Goal: Information Seeking & Learning: Learn about a topic

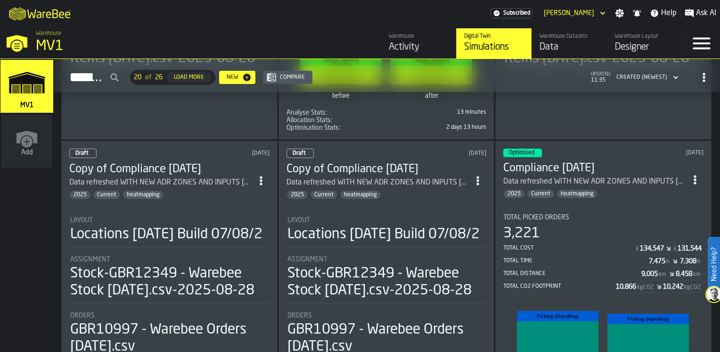
scroll to position [660, 0]
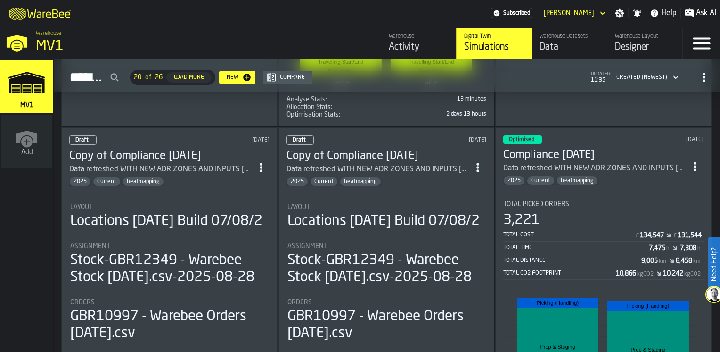
click at [597, 193] on div "Optimised [DATE] Compliance [DATE] Data refreshed WITH NEW ADR ZONES AND INPUTS…" at bounding box center [604, 298] width 216 height 343
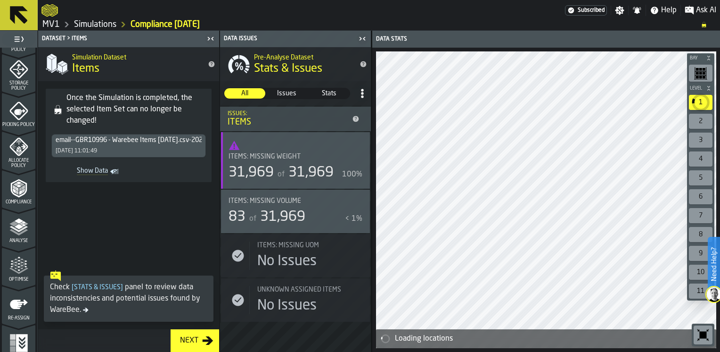
scroll to position [391, 0]
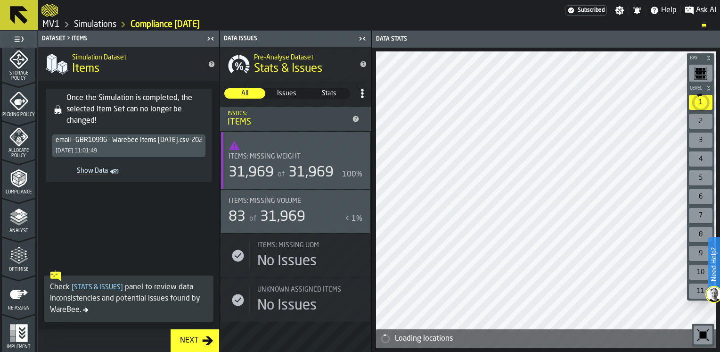
click at [20, 303] on div "Re-assign" at bounding box center [18, 298] width 33 height 26
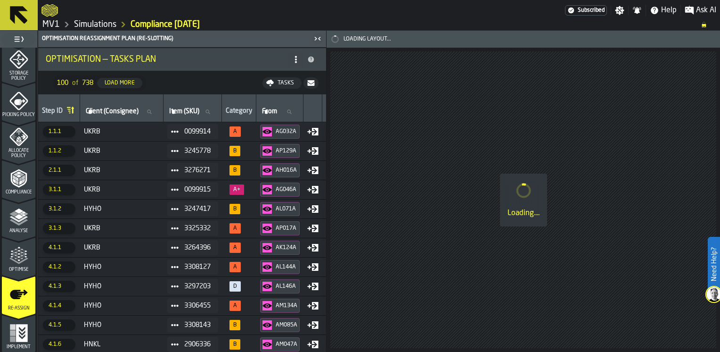
click at [286, 82] on div "Tasks" at bounding box center [286, 83] width 24 height 7
click at [274, 86] on span "Download (csv)" at bounding box center [276, 83] width 44 height 8
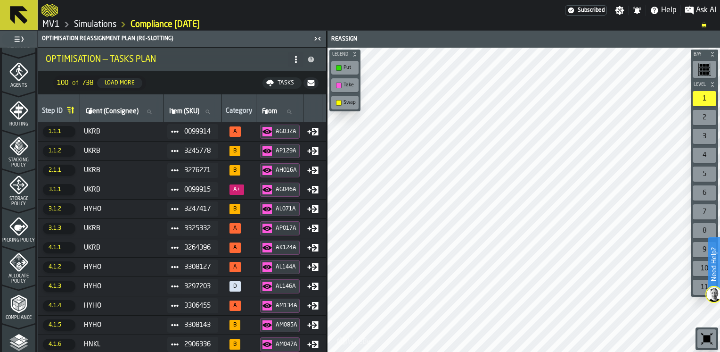
scroll to position [250, 0]
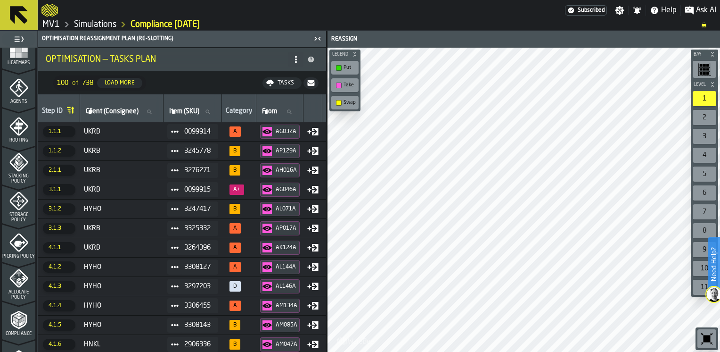
click at [17, 204] on icon "menu Storage Policy" at bounding box center [19, 201] width 12 height 12
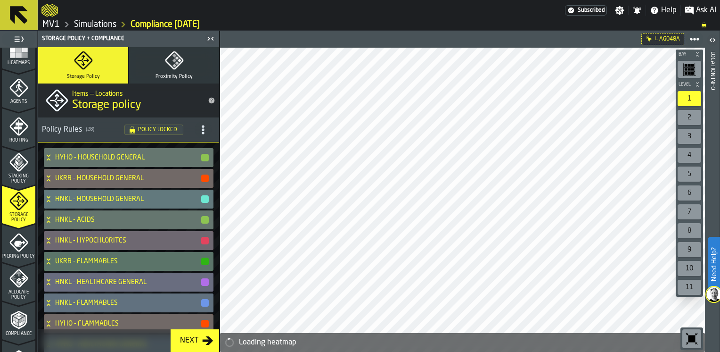
click at [712, 41] on icon "button-toggle-Open" at bounding box center [712, 39] width 11 height 11
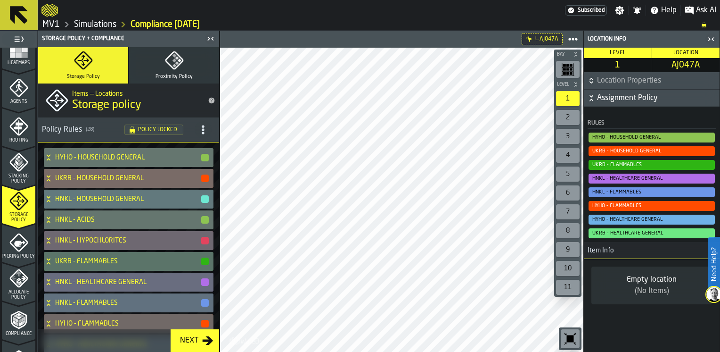
click at [49, 176] on icon at bounding box center [48, 176] width 3 height 2
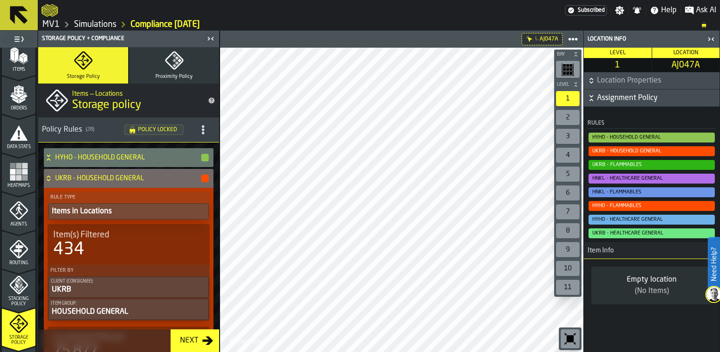
scroll to position [0, 0]
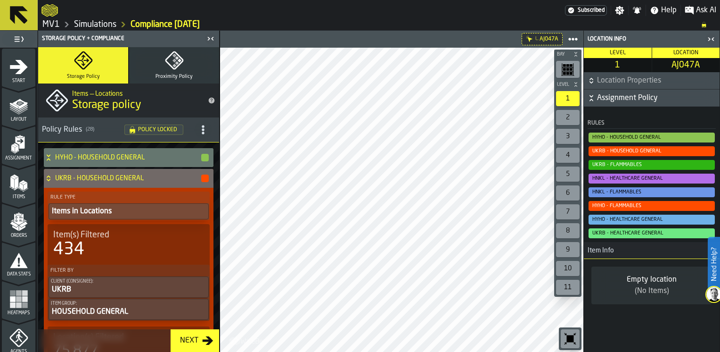
click at [52, 28] on link "MV1" at bounding box center [50, 24] width 17 height 10
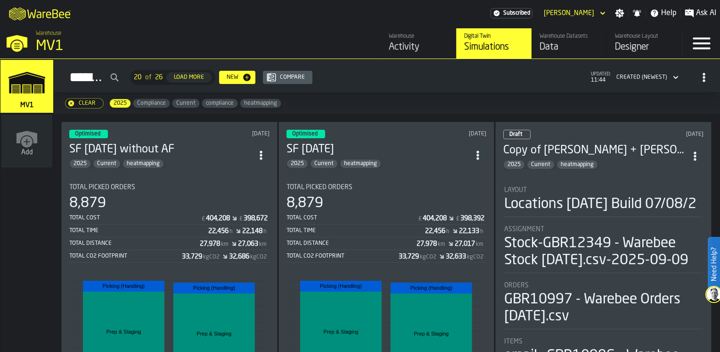
click at [204, 167] on div "Optimised [DATE] SF [DATE] without AF 2025 Current heatmapping Total Picked Ord…" at bounding box center [169, 288] width 216 height 332
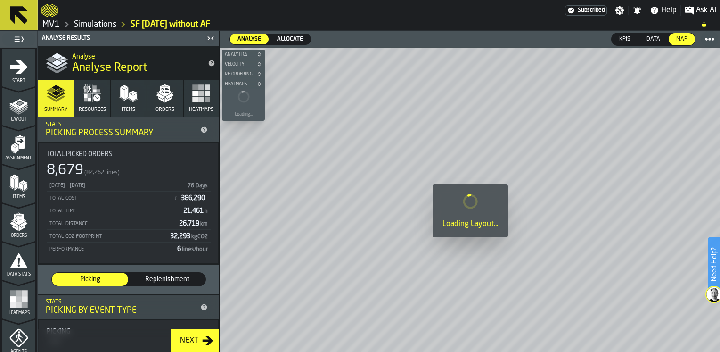
click at [8, 108] on div "Layout" at bounding box center [18, 109] width 33 height 26
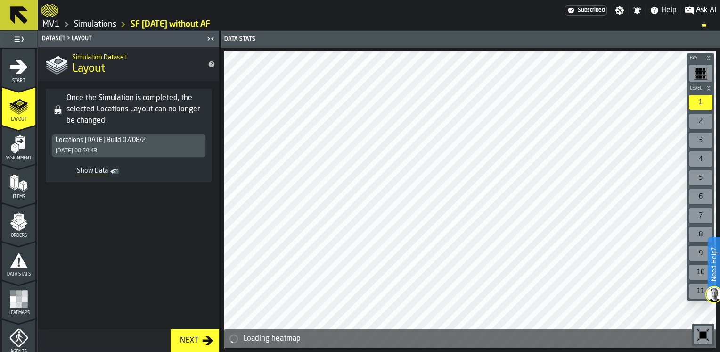
click at [101, 173] on span "Show Data" at bounding box center [81, 171] width 53 height 9
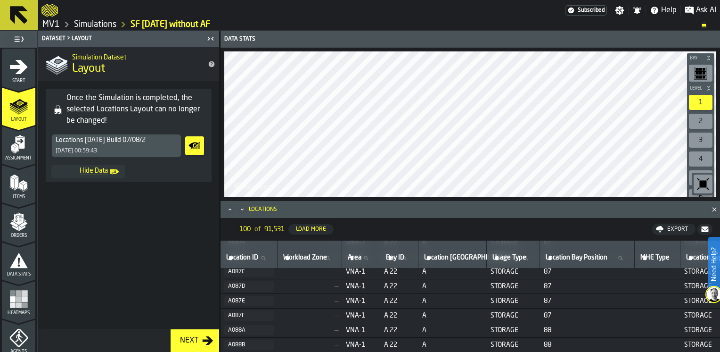
scroll to position [47, 0]
click at [95, 22] on link "Simulations" at bounding box center [95, 24] width 42 height 10
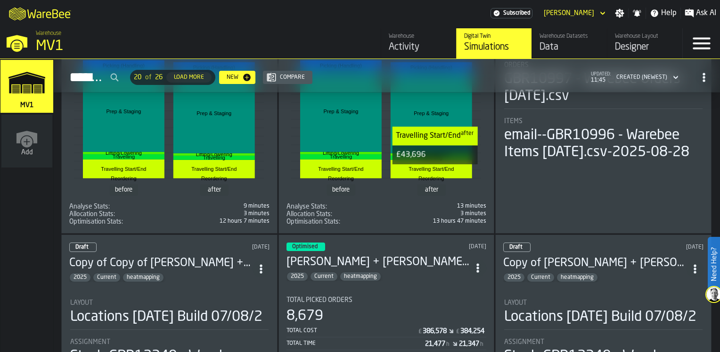
scroll to position [283, 0]
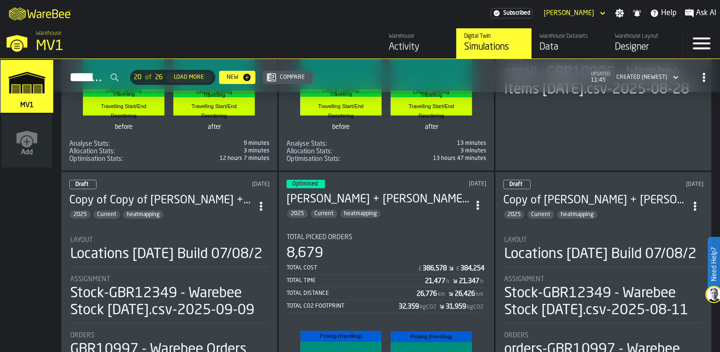
click at [356, 237] on div "Total Picked Orders 8,679 Total Cost £ 386,578 £ 384,254 Total Time 21,477 h 21…" at bounding box center [387, 272] width 200 height 79
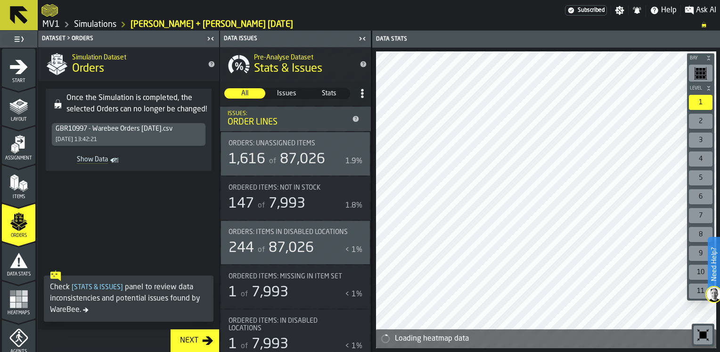
click at [16, 111] on polygon "menu Layout" at bounding box center [18, 110] width 18 height 6
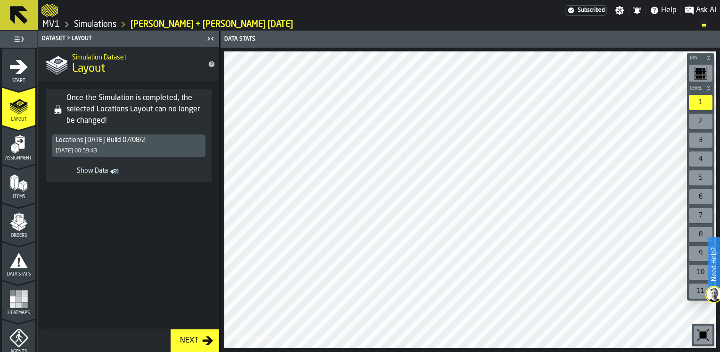
click at [101, 170] on span "Show Data" at bounding box center [81, 171] width 53 height 9
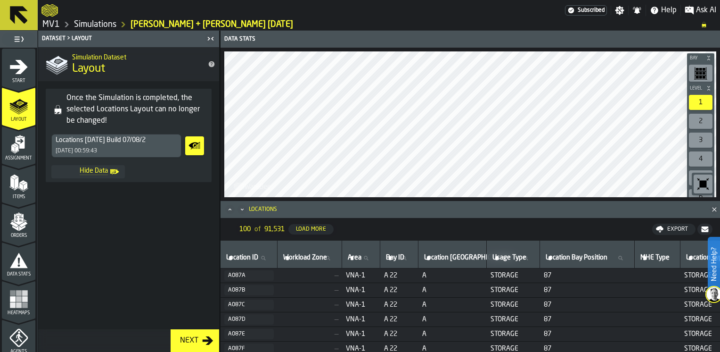
click at [25, 75] on icon "menu Start" at bounding box center [18, 67] width 19 height 19
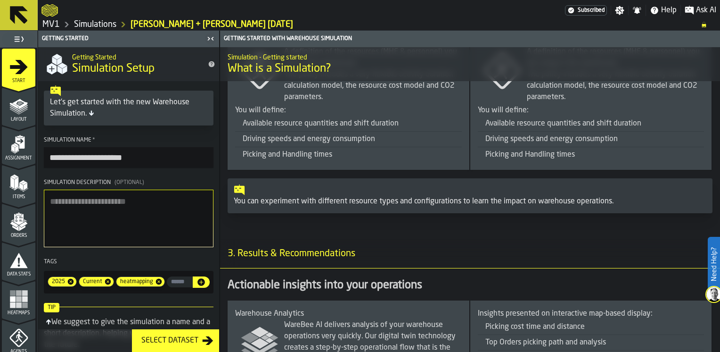
scroll to position [797, 0]
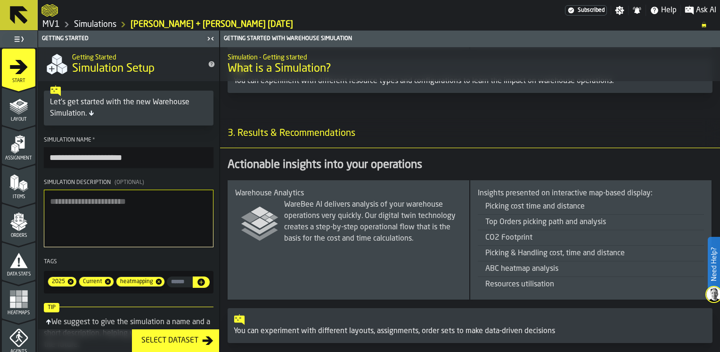
click at [17, 119] on span "Layout" at bounding box center [18, 119] width 33 height 5
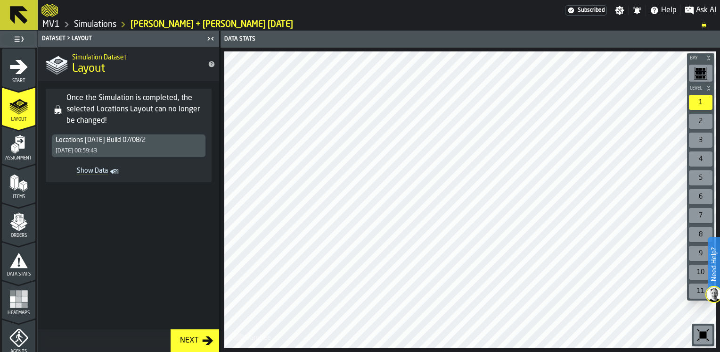
click at [96, 27] on link "Simulations" at bounding box center [95, 24] width 42 height 10
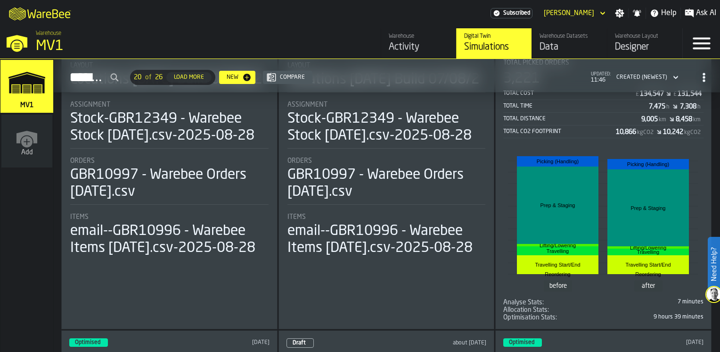
scroll to position [707, 0]
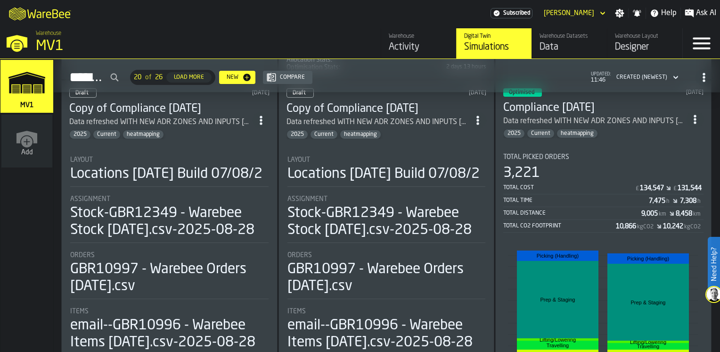
click at [570, 147] on section "Total Picked Orders 3,221 Total Cost £ 134,547 £ 131,544 Total Time 7,475 h 7,3…" at bounding box center [604, 281] width 200 height 270
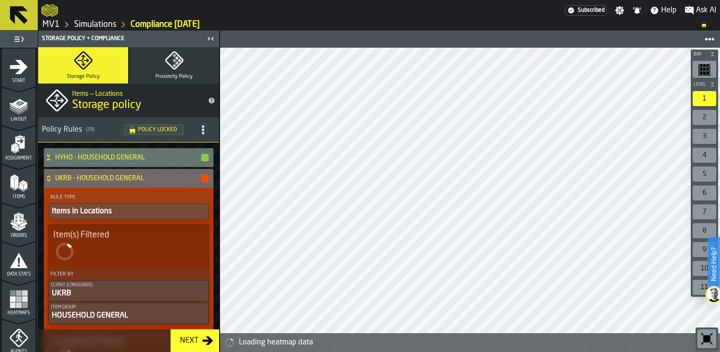
click at [20, 113] on icon "menu Layout" at bounding box center [18, 105] width 19 height 19
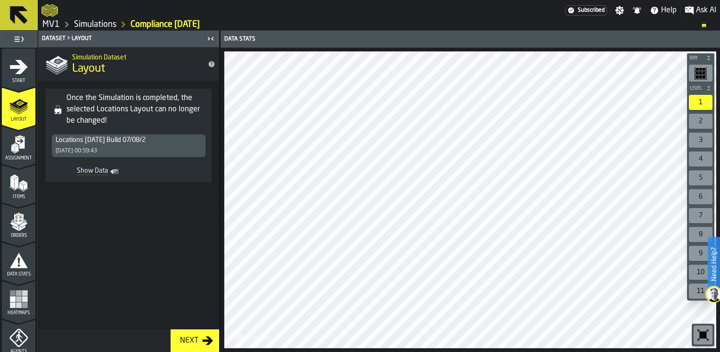
click at [22, 142] on icon "menu Assignment" at bounding box center [19, 142] width 9 height 12
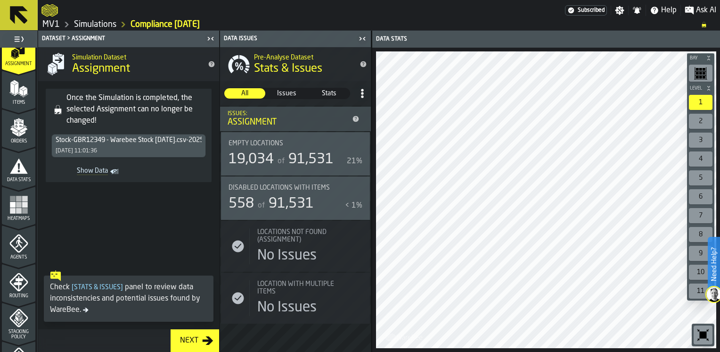
scroll to position [141, 0]
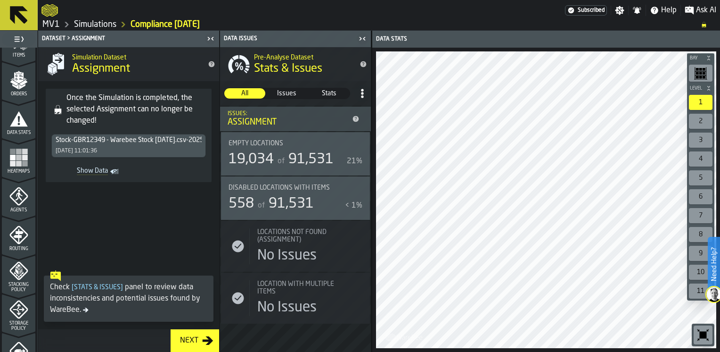
click at [25, 313] on icon "menu Storage Policy" at bounding box center [18, 309] width 19 height 19
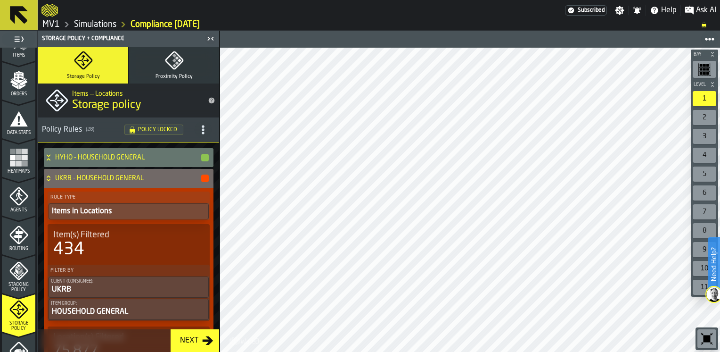
click at [202, 129] on circle "title-section-[object Object]" at bounding box center [203, 129] width 2 height 2
click at [99, 25] on link "Simulations" at bounding box center [95, 24] width 42 height 10
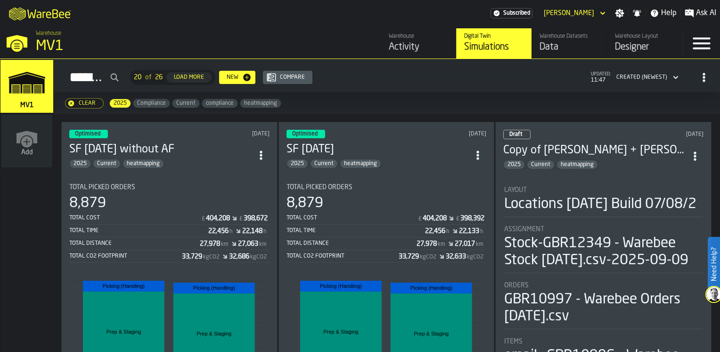
click at [599, 154] on div "Copy of [PERSON_NAME] + [PERSON_NAME] [DATE] 2025 Current heatmapping" at bounding box center [595, 156] width 183 height 26
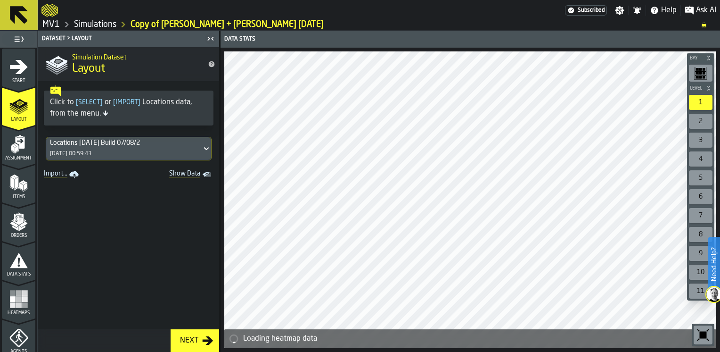
scroll to position [141, 0]
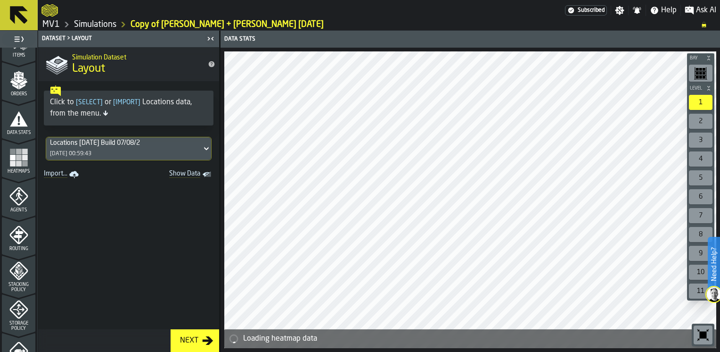
click at [14, 311] on icon "menu Storage Policy" at bounding box center [18, 309] width 19 height 19
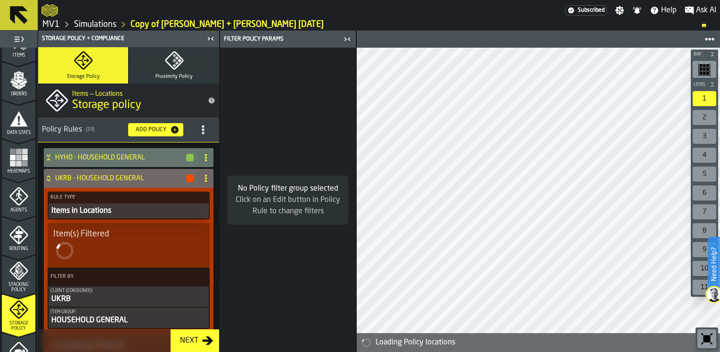
click at [203, 126] on icon "title-section-[object Object]" at bounding box center [202, 129] width 9 height 9
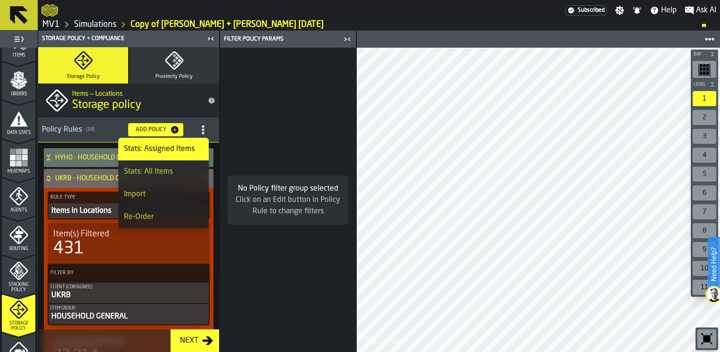
click at [167, 190] on div "Import" at bounding box center [163, 194] width 79 height 11
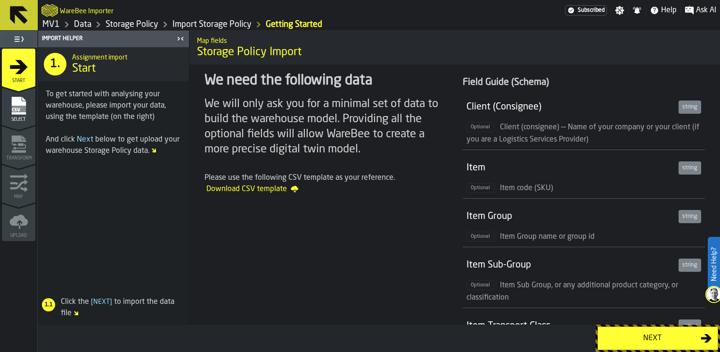
click at [21, 17] on icon at bounding box center [19, 15] width 18 height 18
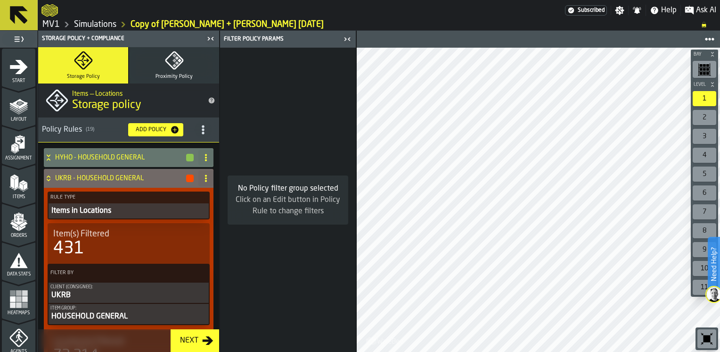
click at [50, 24] on link "MV1" at bounding box center [50, 24] width 17 height 10
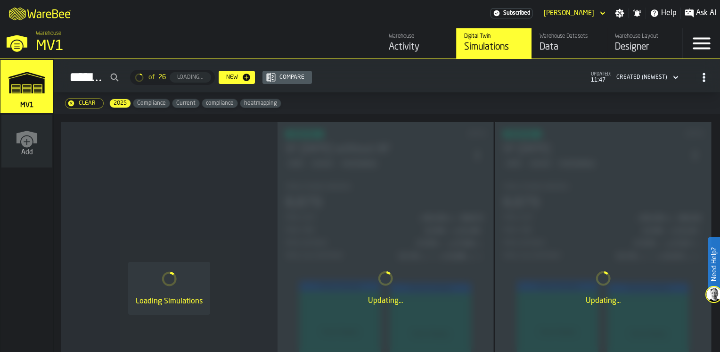
click at [564, 47] on div "Data" at bounding box center [570, 47] width 60 height 13
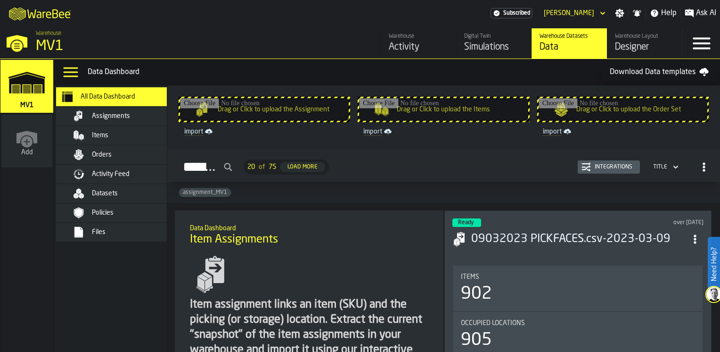
click at [554, 46] on div "Data" at bounding box center [570, 47] width 60 height 13
click at [118, 193] on div "Datasets" at bounding box center [138, 194] width 92 height 8
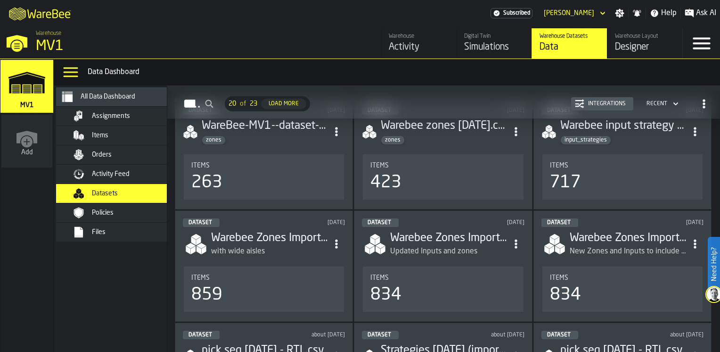
scroll to position [141, 0]
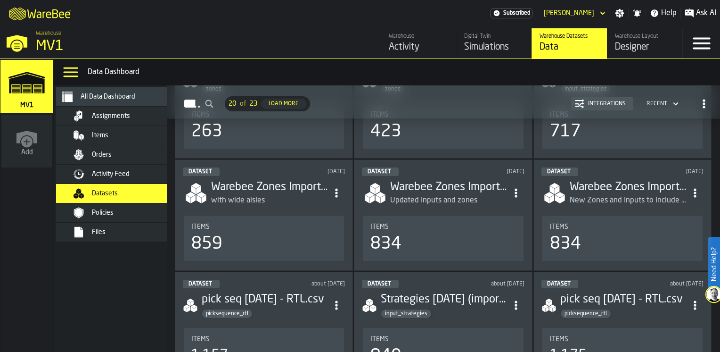
click at [277, 183] on h3 "Warebee Zones Import 2092025.csv" at bounding box center [269, 187] width 117 height 15
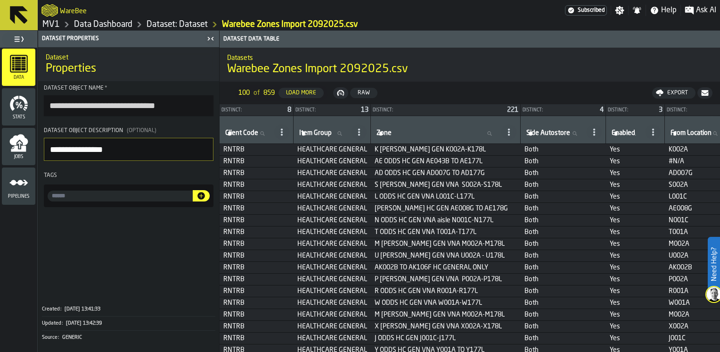
click at [52, 26] on link "MV1" at bounding box center [50, 24] width 17 height 10
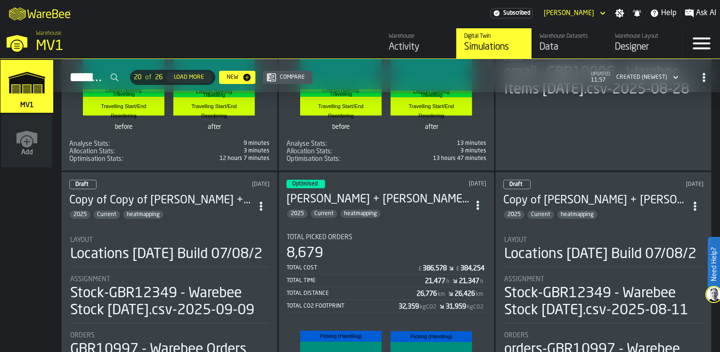
scroll to position [330, 0]
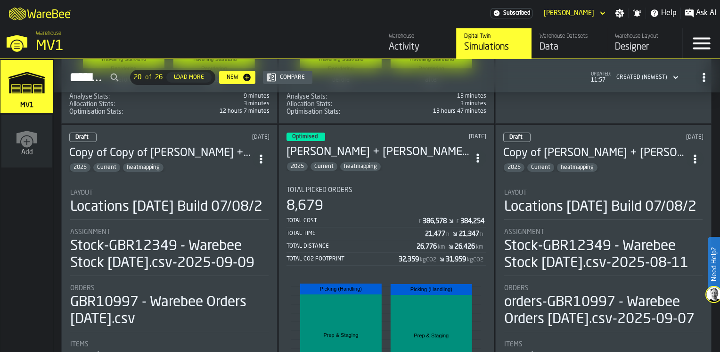
click at [396, 163] on div "2025 Current heatmapping" at bounding box center [378, 166] width 183 height 9
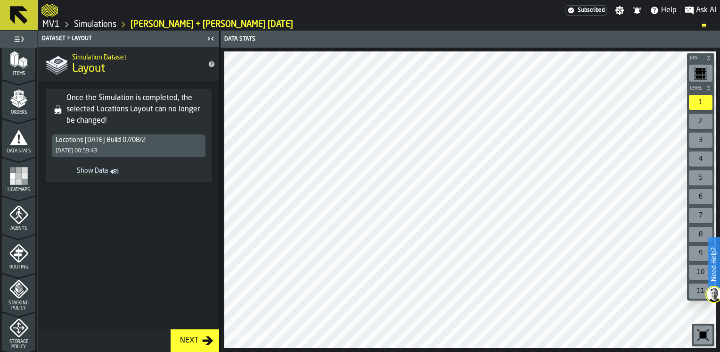
scroll to position [141, 0]
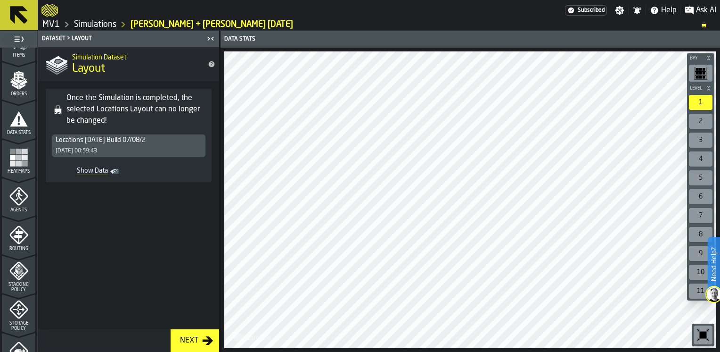
click at [22, 309] on icon "menu Storage Policy" at bounding box center [19, 310] width 12 height 12
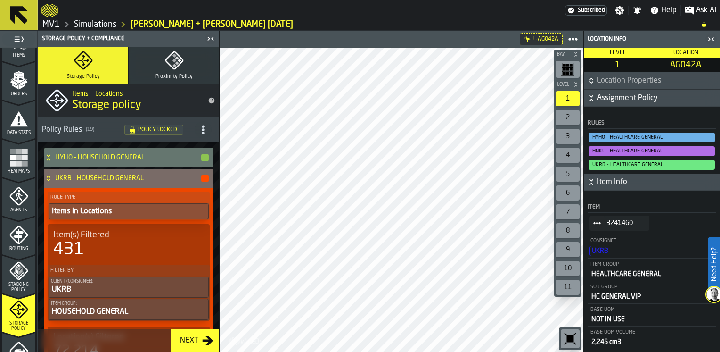
click at [49, 174] on icon at bounding box center [48, 178] width 9 height 8
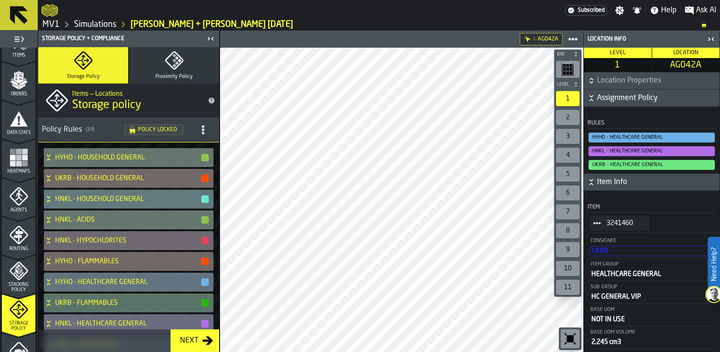
click at [53, 25] on link "MV1" at bounding box center [50, 24] width 17 height 10
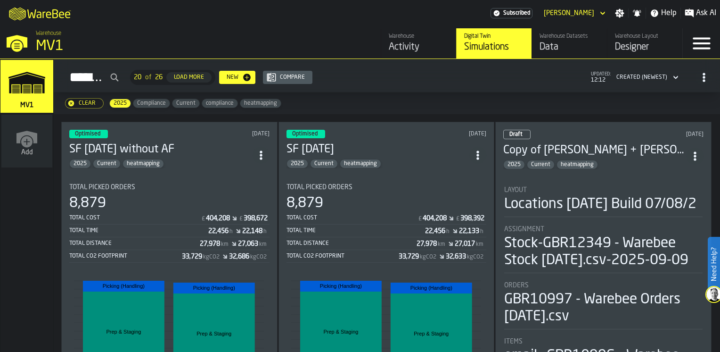
click at [151, 183] on div "Total Picked Orders" at bounding box center [169, 187] width 200 height 8
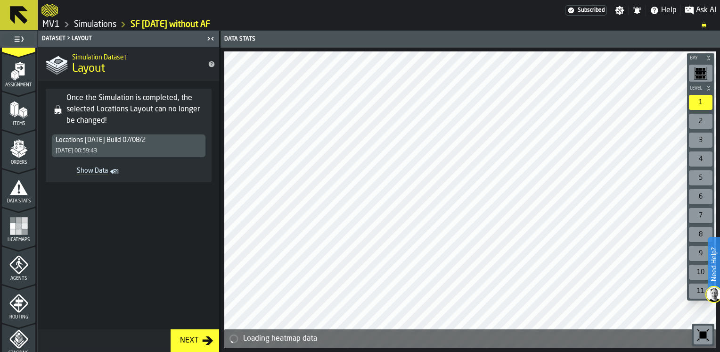
scroll to position [141, 0]
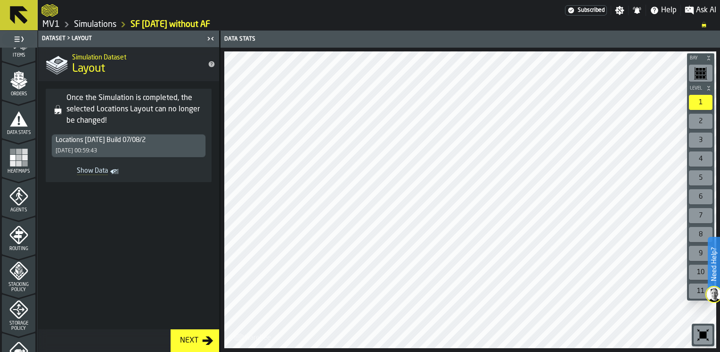
click at [17, 311] on icon "menu Storage Policy" at bounding box center [19, 310] width 12 height 12
